Goal: Check status

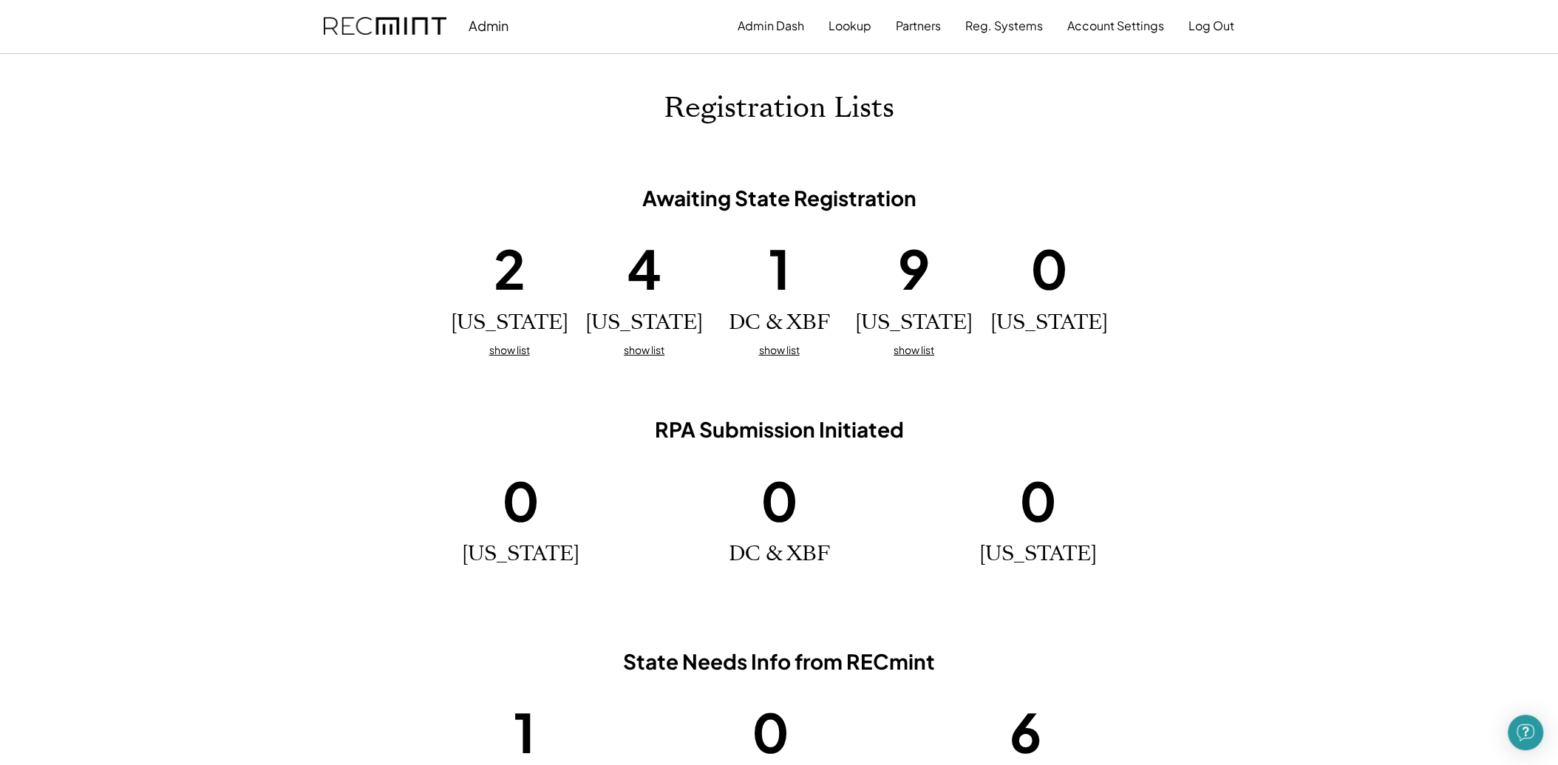
click at [522, 355] on u "show list" at bounding box center [509, 349] width 41 height 13
